Goal: Book appointment/travel/reservation

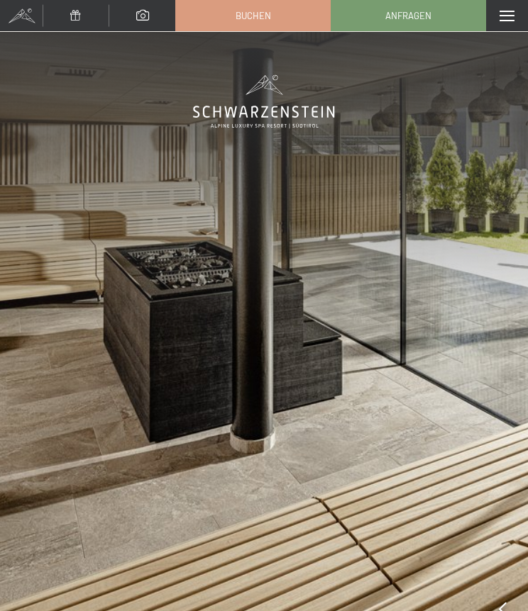
click at [501, 21] on div "Menü" at bounding box center [507, 15] width 42 height 31
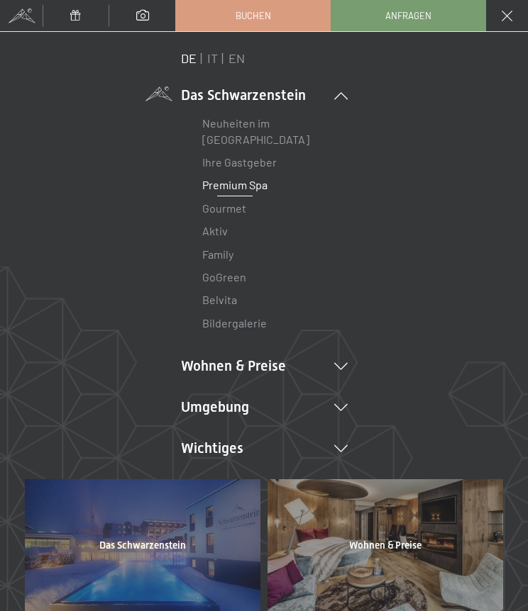
click at [337, 363] on icon at bounding box center [340, 366] width 13 height 7
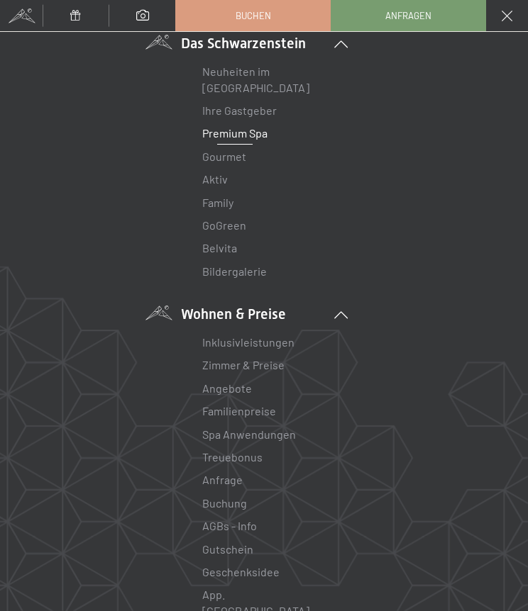
scroll to position [53, 0]
click at [272, 363] on link "Zimmer & Preise" at bounding box center [243, 363] width 82 height 13
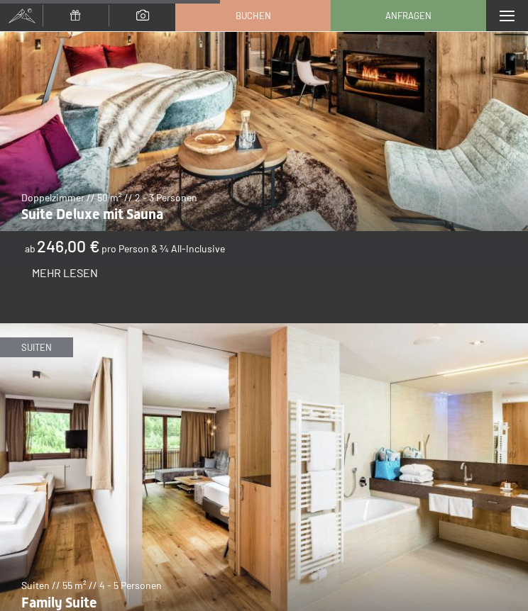
scroll to position [2790, 0]
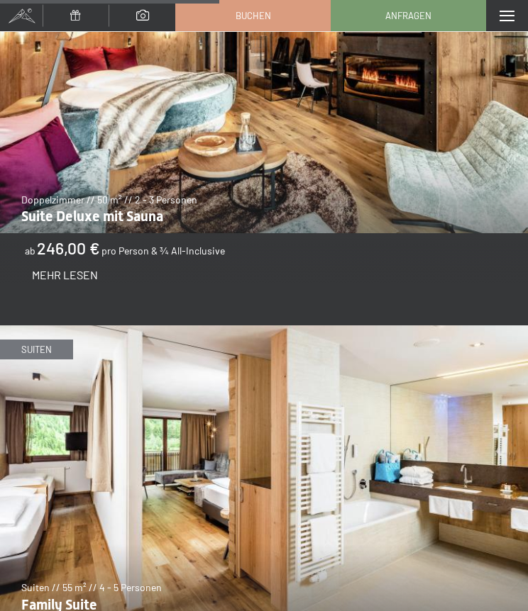
click at [410, 22] on link "Anfragen" at bounding box center [408, 16] width 154 height 30
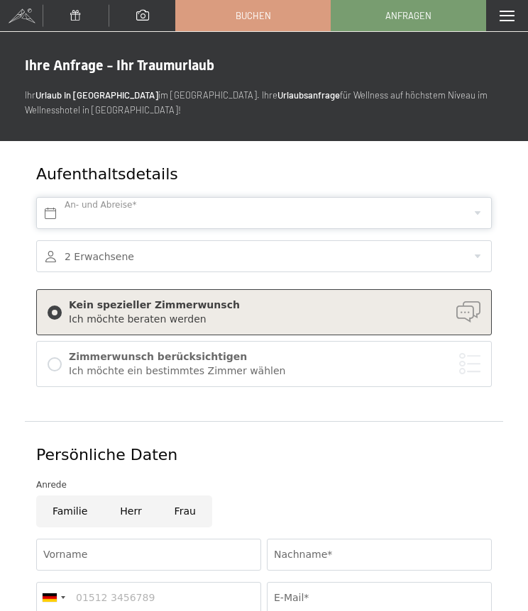
click at [292, 205] on input "text" at bounding box center [263, 213] width 455 height 32
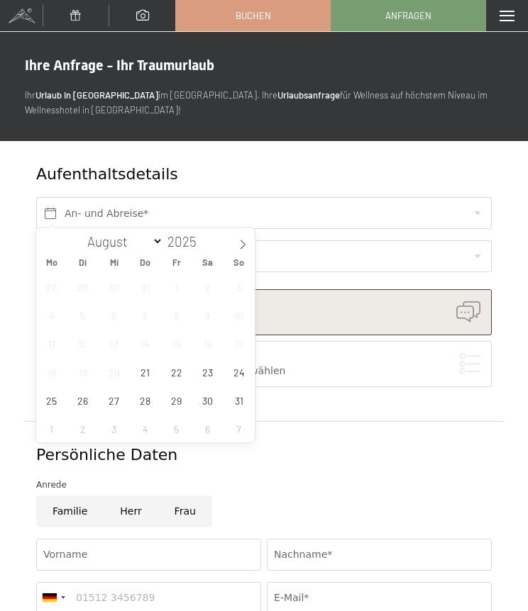
click at [249, 241] on span at bounding box center [242, 240] width 24 height 24
select select "8"
click at [119, 288] on span "3" at bounding box center [114, 287] width 28 height 28
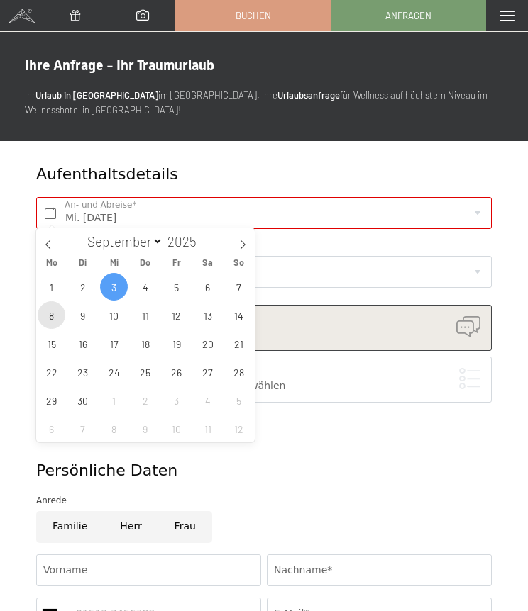
click at [58, 316] on span "8" at bounding box center [52, 315] width 28 height 28
type input "Mi. 03.09.2025 - Mo. 08.09.2025"
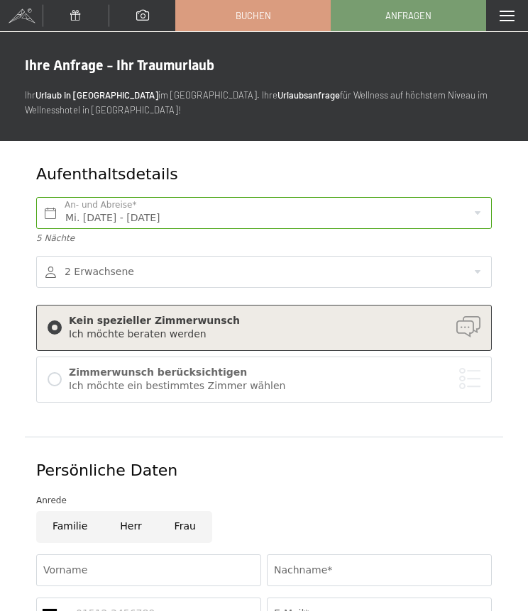
click at [260, 379] on div "Ich möchte ein bestimmtes Zimmer wählen" at bounding box center [274, 386] width 411 height 14
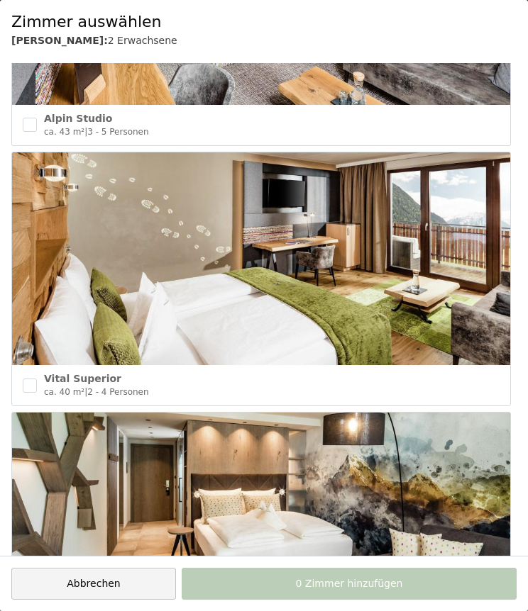
scroll to position [2013, 0]
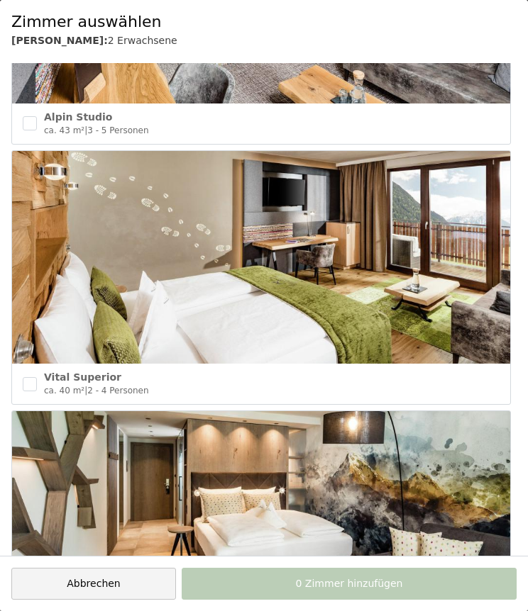
click at [35, 377] on input "checkbox" at bounding box center [30, 384] width 14 height 14
checkbox input "true"
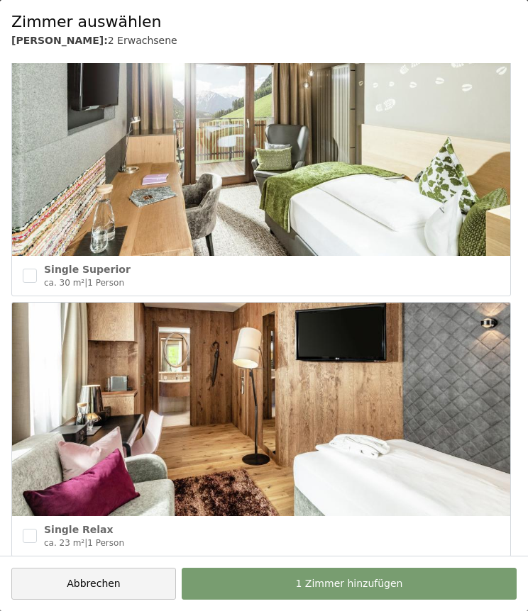
scroll to position [2903, 0]
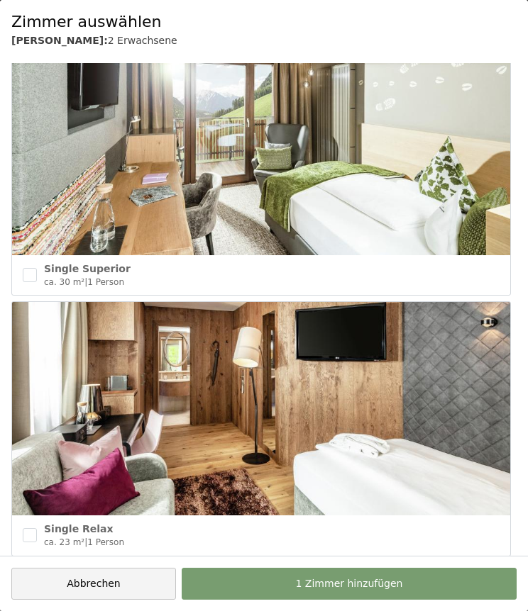
click at [323, 580] on span "1 Zimmer hinzufügen" at bounding box center [349, 584] width 107 height 14
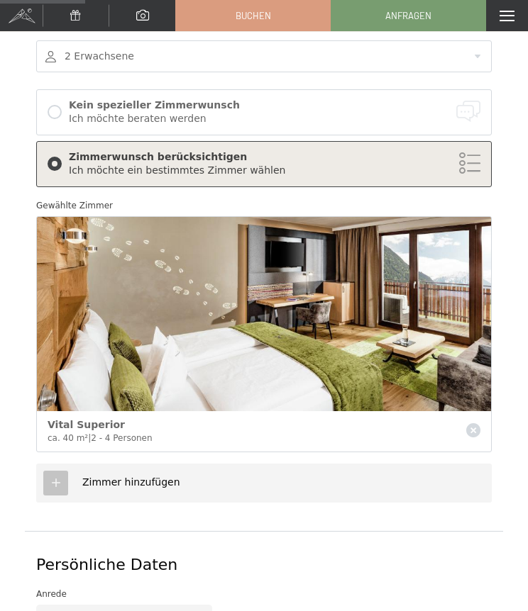
scroll to position [222, 0]
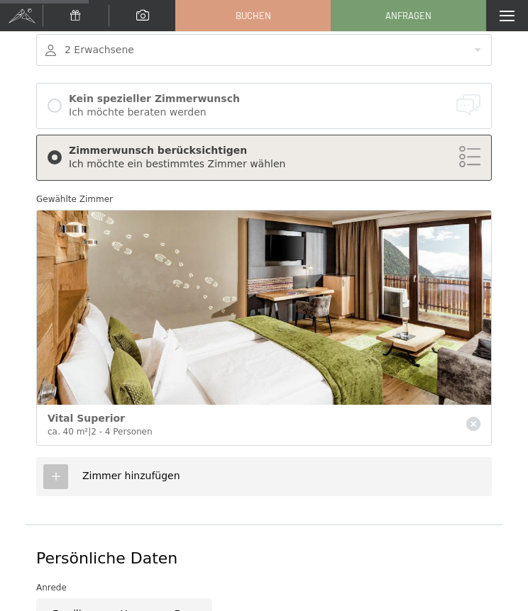
click at [60, 473] on icon at bounding box center [56, 476] width 13 height 13
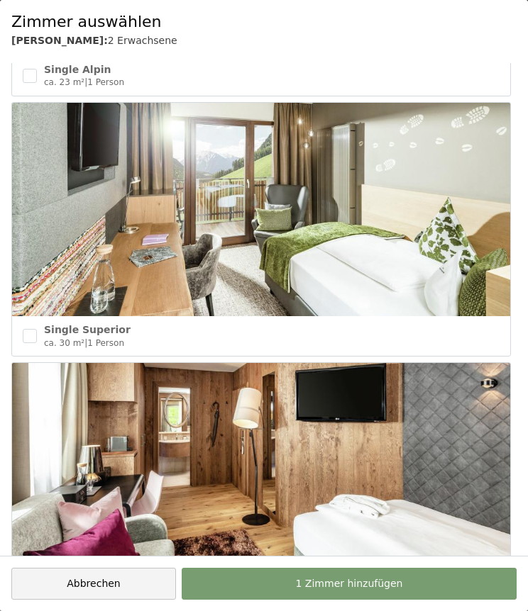
scroll to position [2840, 0]
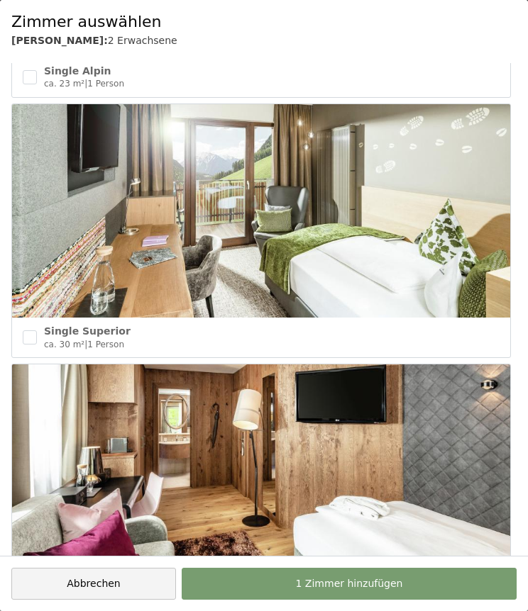
click at [35, 585] on div at bounding box center [30, 598] width 14 height 26
checkbox input "true"
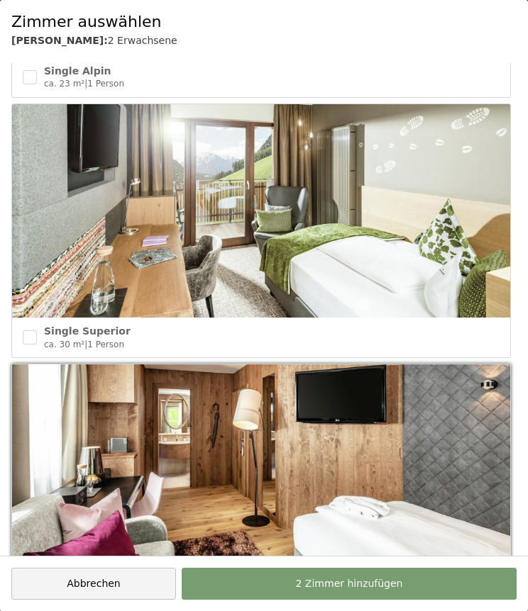
click at [368, 591] on span "2 Zimmer hinzufügen" at bounding box center [349, 584] width 107 height 14
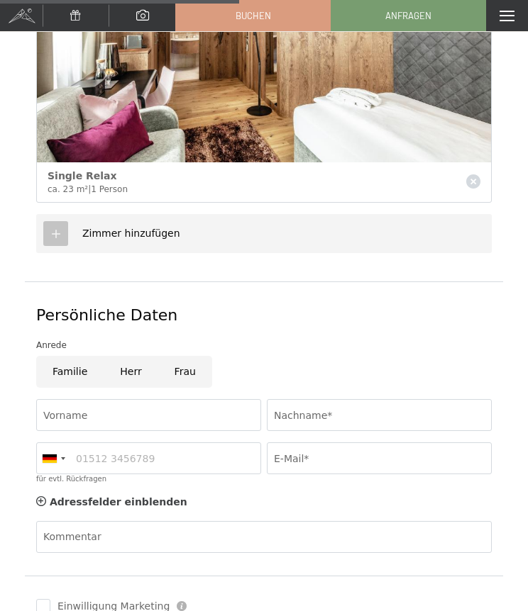
scroll to position [707, 0]
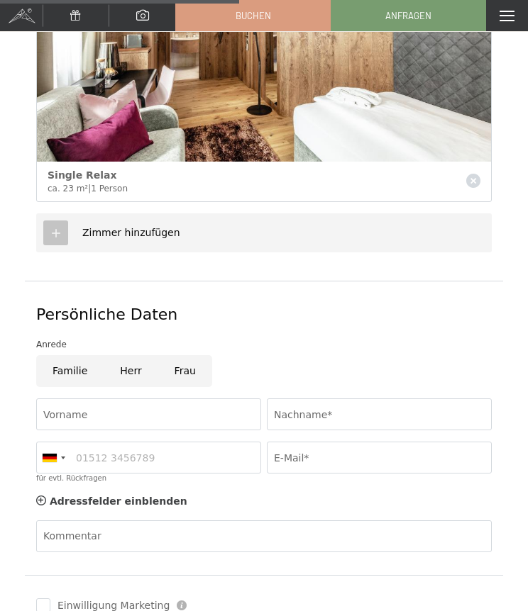
click at [196, 376] on input "Frau" at bounding box center [185, 371] width 54 height 32
radio input "true"
click at [134, 404] on input "Vorname" at bounding box center [148, 414] width 225 height 32
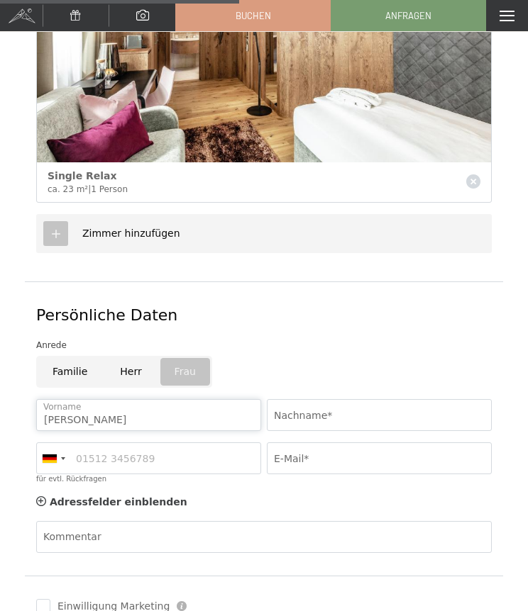
type input "Andrea"
click at [350, 412] on input "Nachname*" at bounding box center [379, 415] width 225 height 32
type input "Dellermann"
click at [357, 453] on input "E-Mail*" at bounding box center [379, 458] width 225 height 32
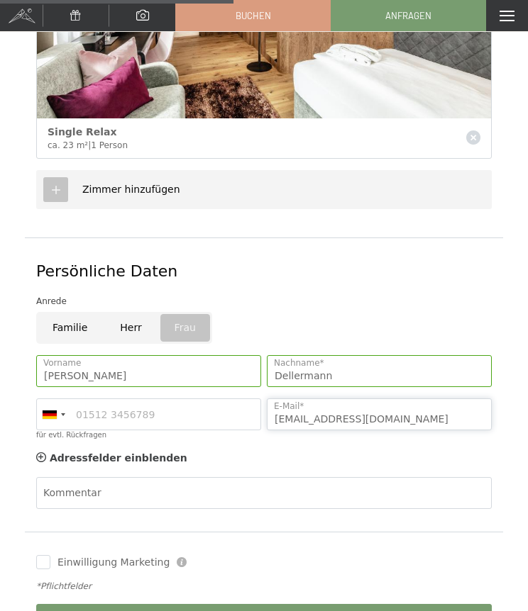
scroll to position [749, 0]
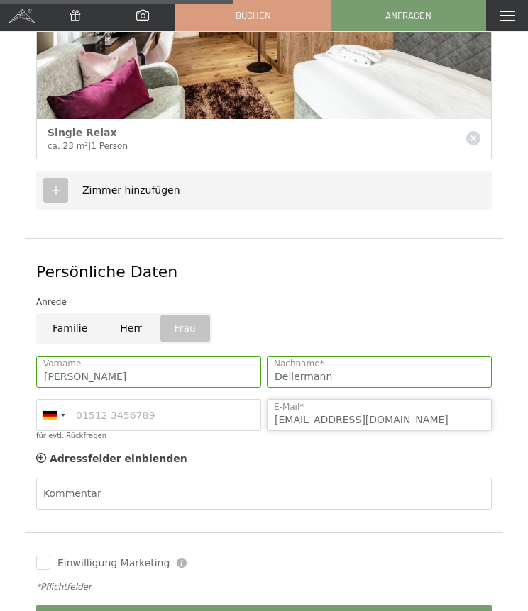
type input "dellermann@email.de"
click at [74, 330] on input "Familie" at bounding box center [69, 329] width 67 height 32
radio input "true"
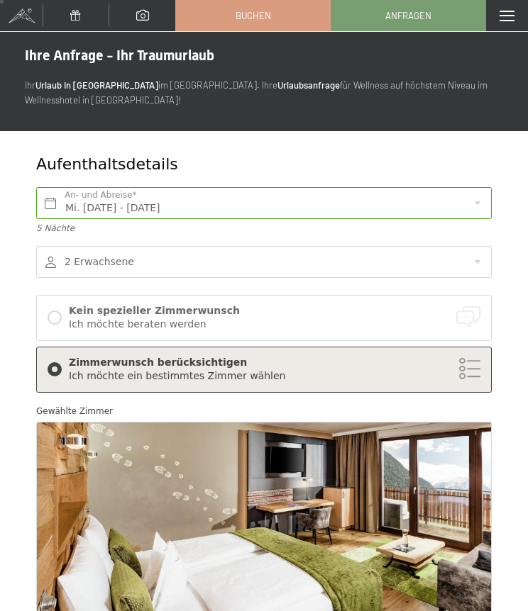
scroll to position [0, 0]
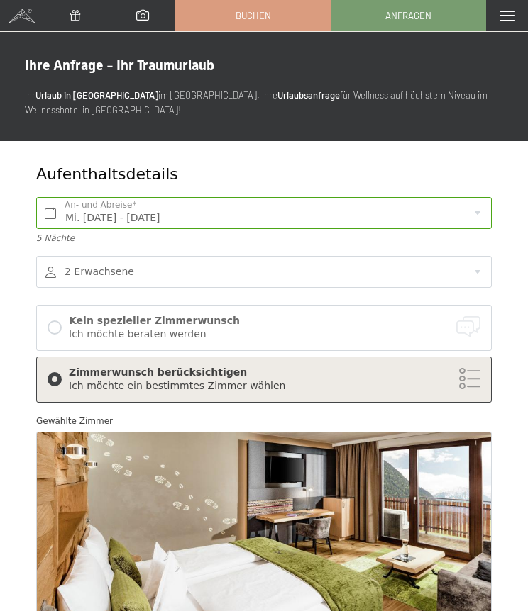
click at [474, 270] on div at bounding box center [263, 272] width 455 height 32
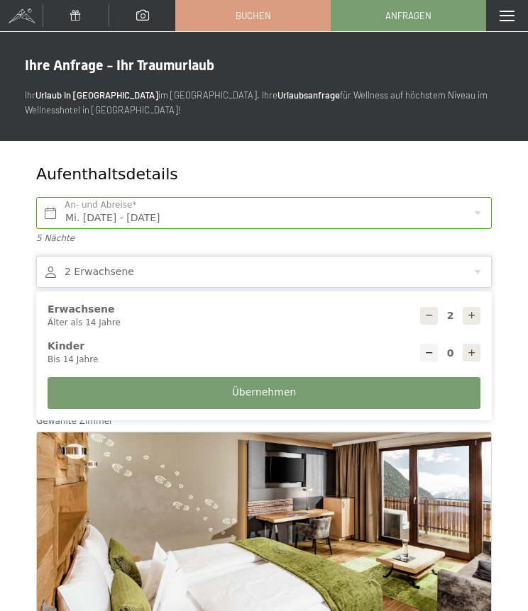
click at [476, 348] on div at bounding box center [471, 353] width 18 height 18
type input "1"
select select
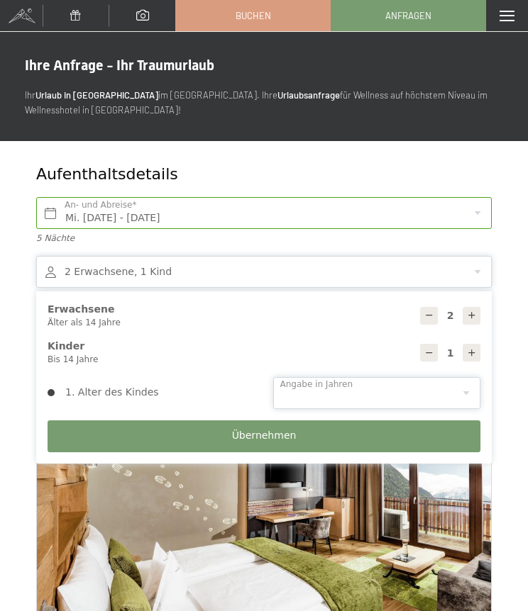
click at [474, 387] on select "0 1 2 3 4 5 6 7 8 9 10 11 12 13 14" at bounding box center [377, 393] width 208 height 32
click at [437, 348] on div at bounding box center [429, 353] width 18 height 18
type input "0"
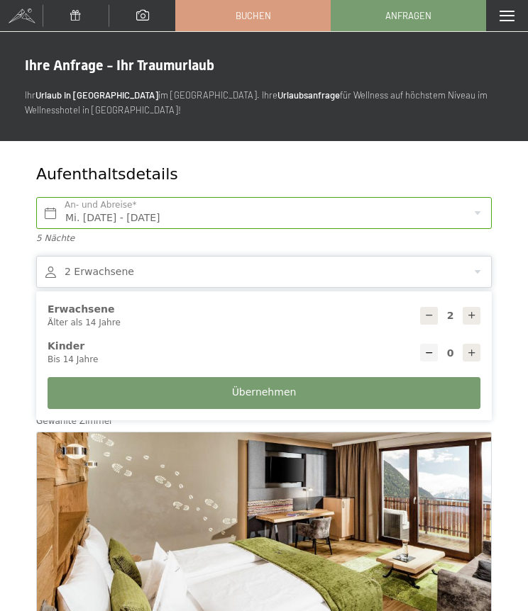
click at [474, 319] on div at bounding box center [471, 316] width 18 height 18
type input "3"
click at [281, 394] on span "Übernehmen" at bounding box center [264, 393] width 65 height 14
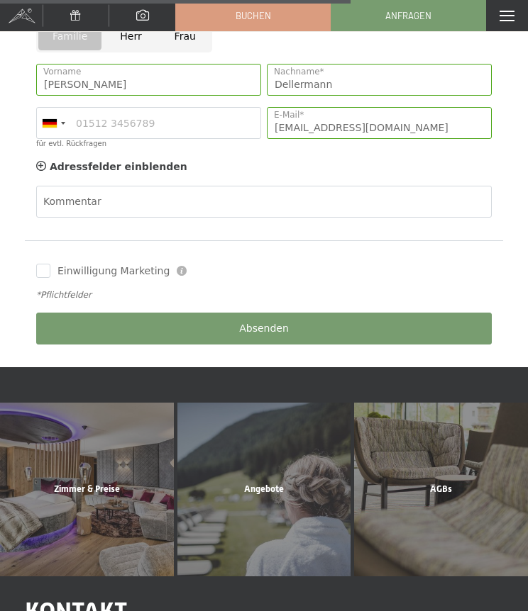
scroll to position [1034, 0]
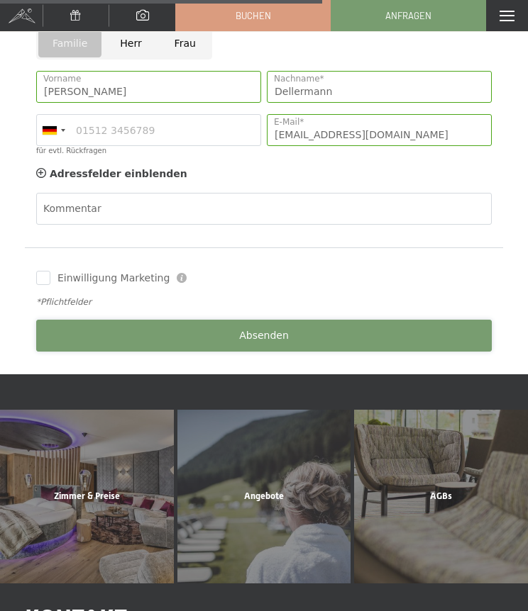
click at [291, 330] on button "Absenden" at bounding box center [263, 336] width 455 height 32
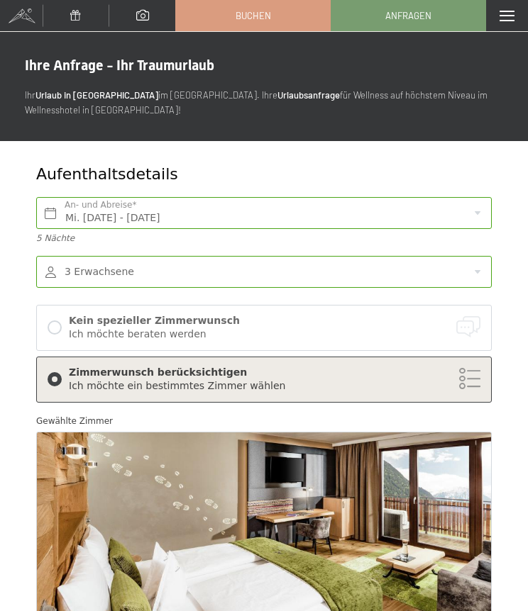
scroll to position [1059, 0]
